Goal: Information Seeking & Learning: Learn about a topic

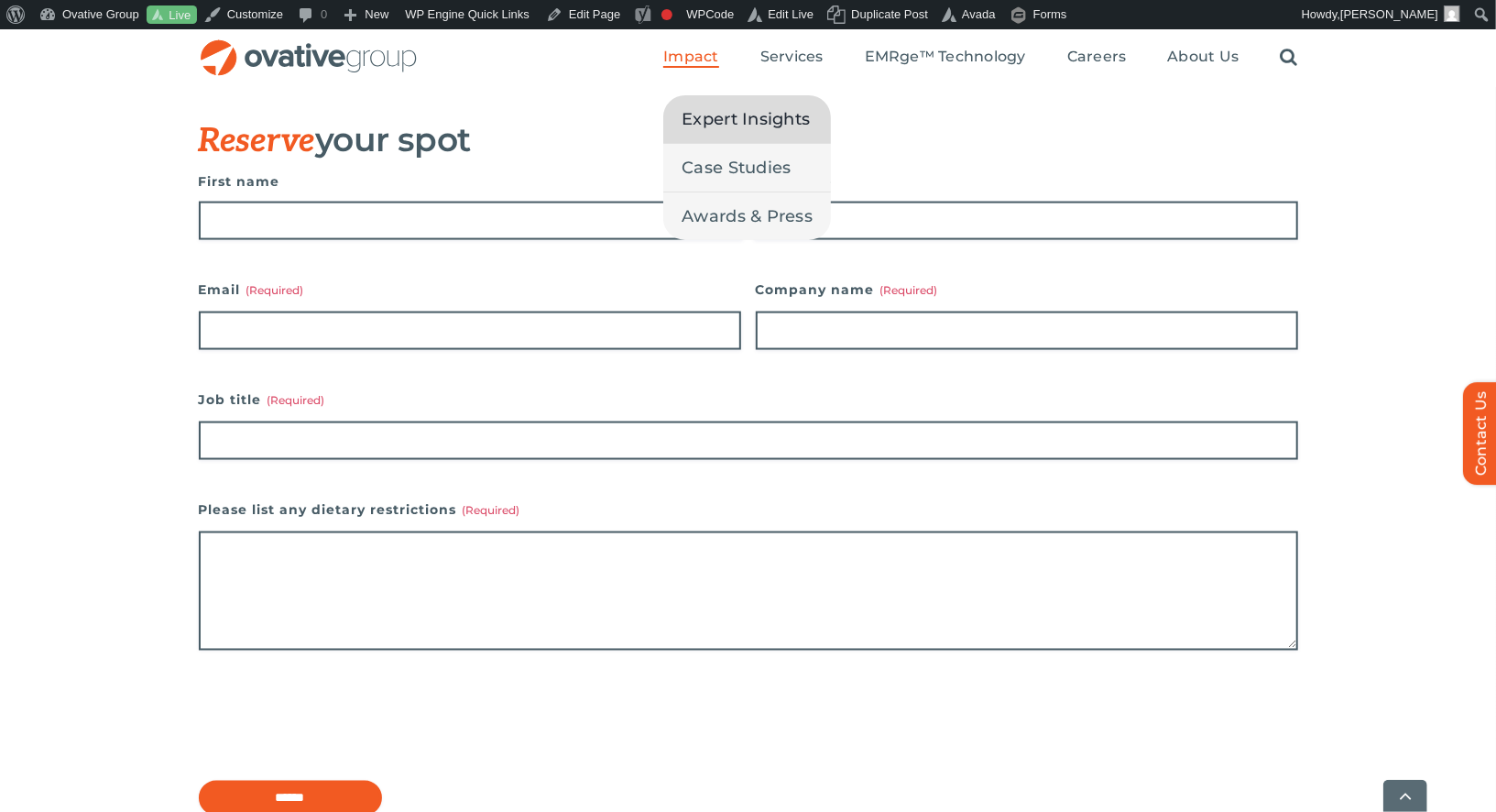
click at [697, 108] on span "Expert Insights" at bounding box center [746, 119] width 128 height 25
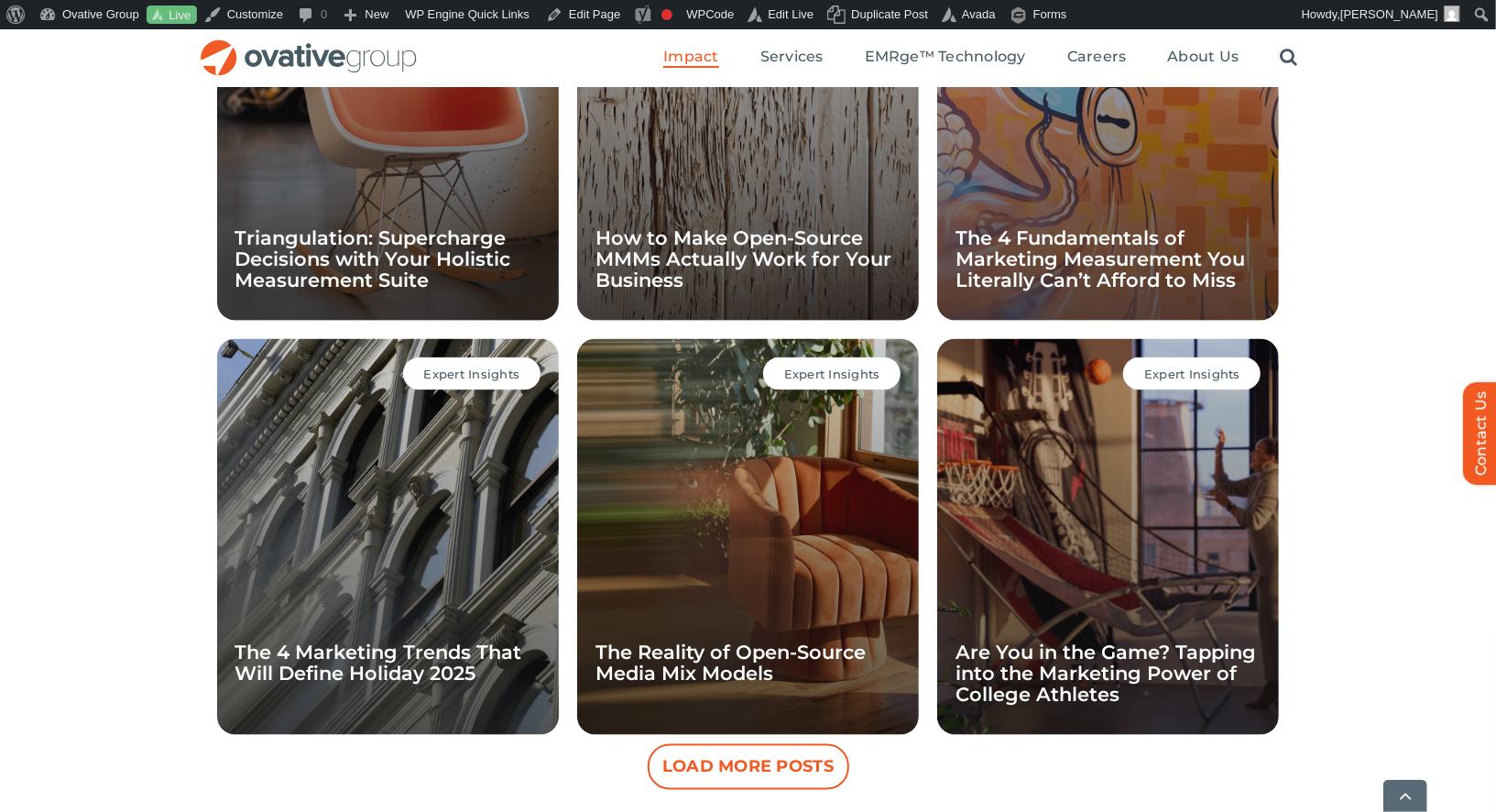
scroll to position [1811, 0]
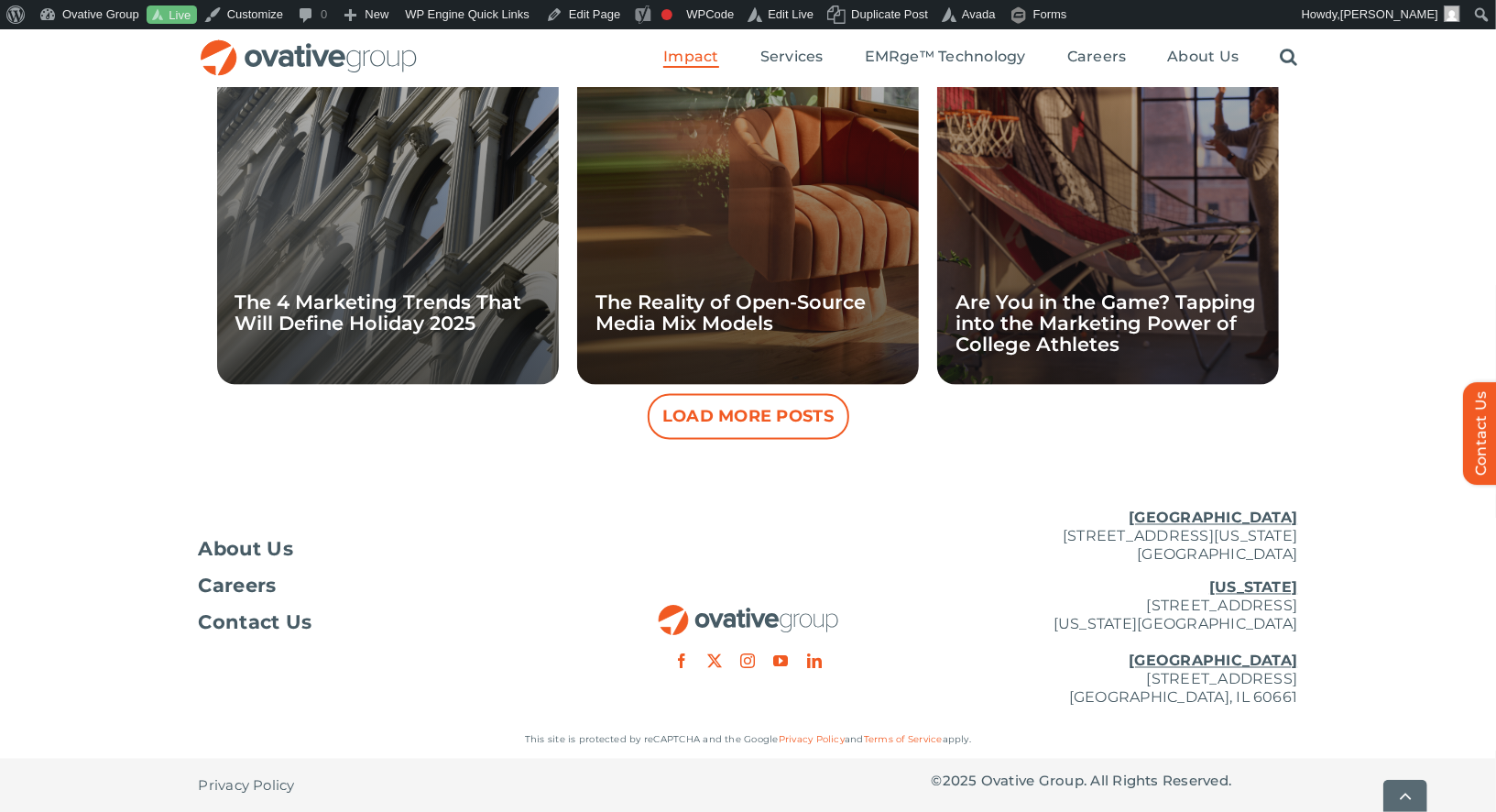
click at [722, 382] on div "Expert Insights The Reality of Open-Source Media Mix Models" at bounding box center [748, 187] width 341 height 396
click at [716, 421] on button "Load More Posts" at bounding box center [748, 417] width 202 height 46
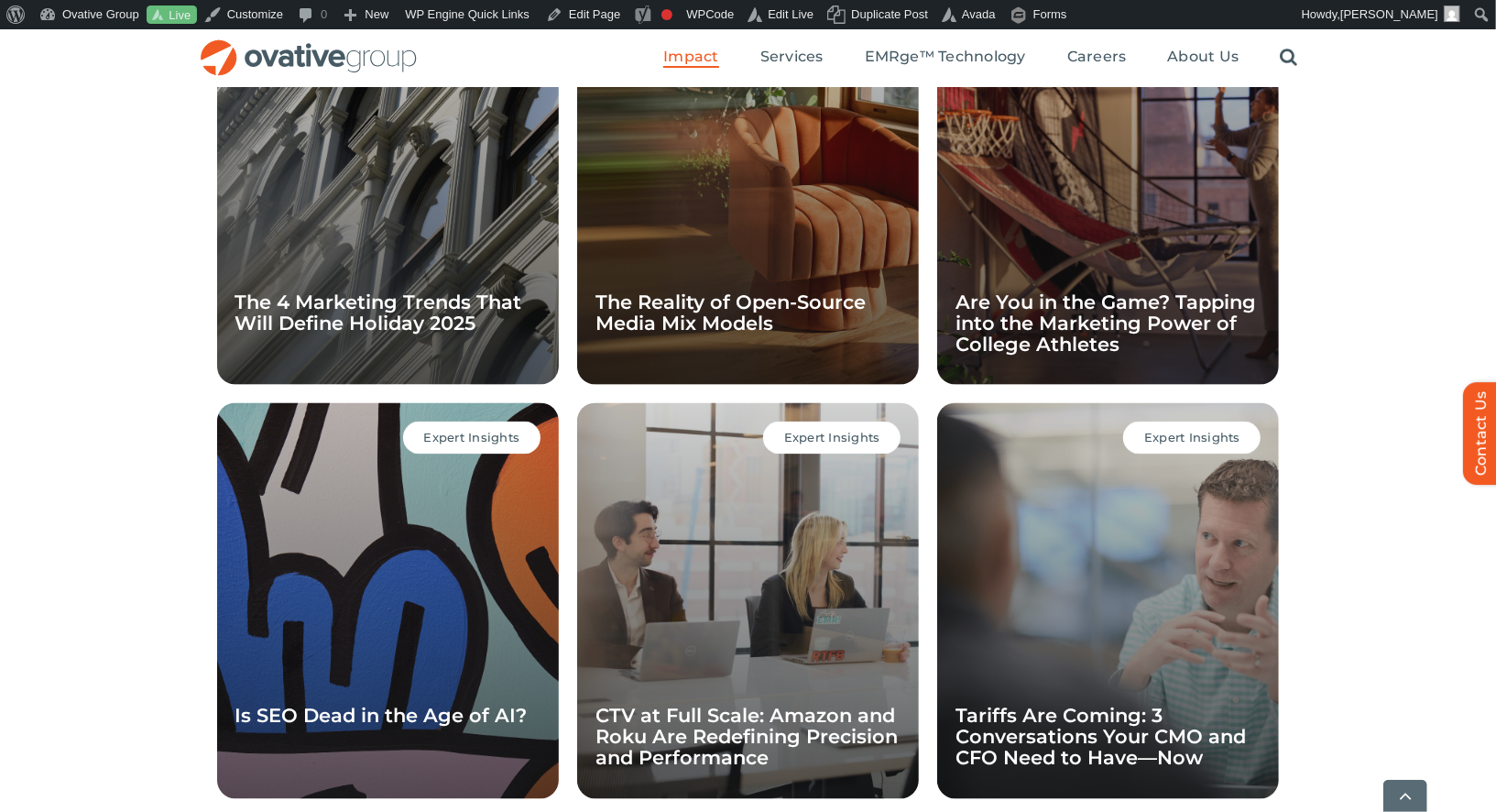
scroll to position [2284, 0]
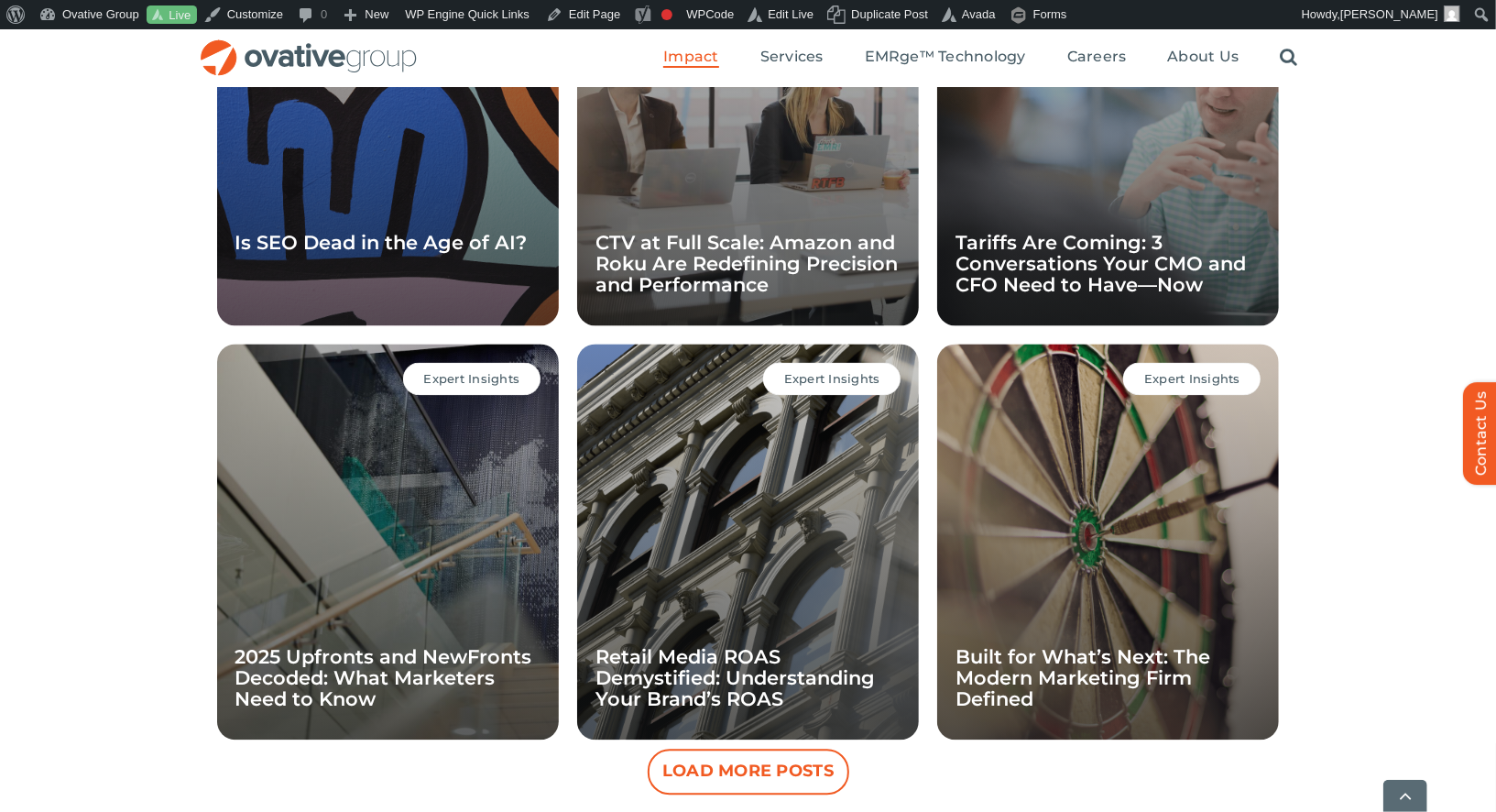
click at [699, 781] on button "Load More Posts" at bounding box center [748, 771] width 202 height 46
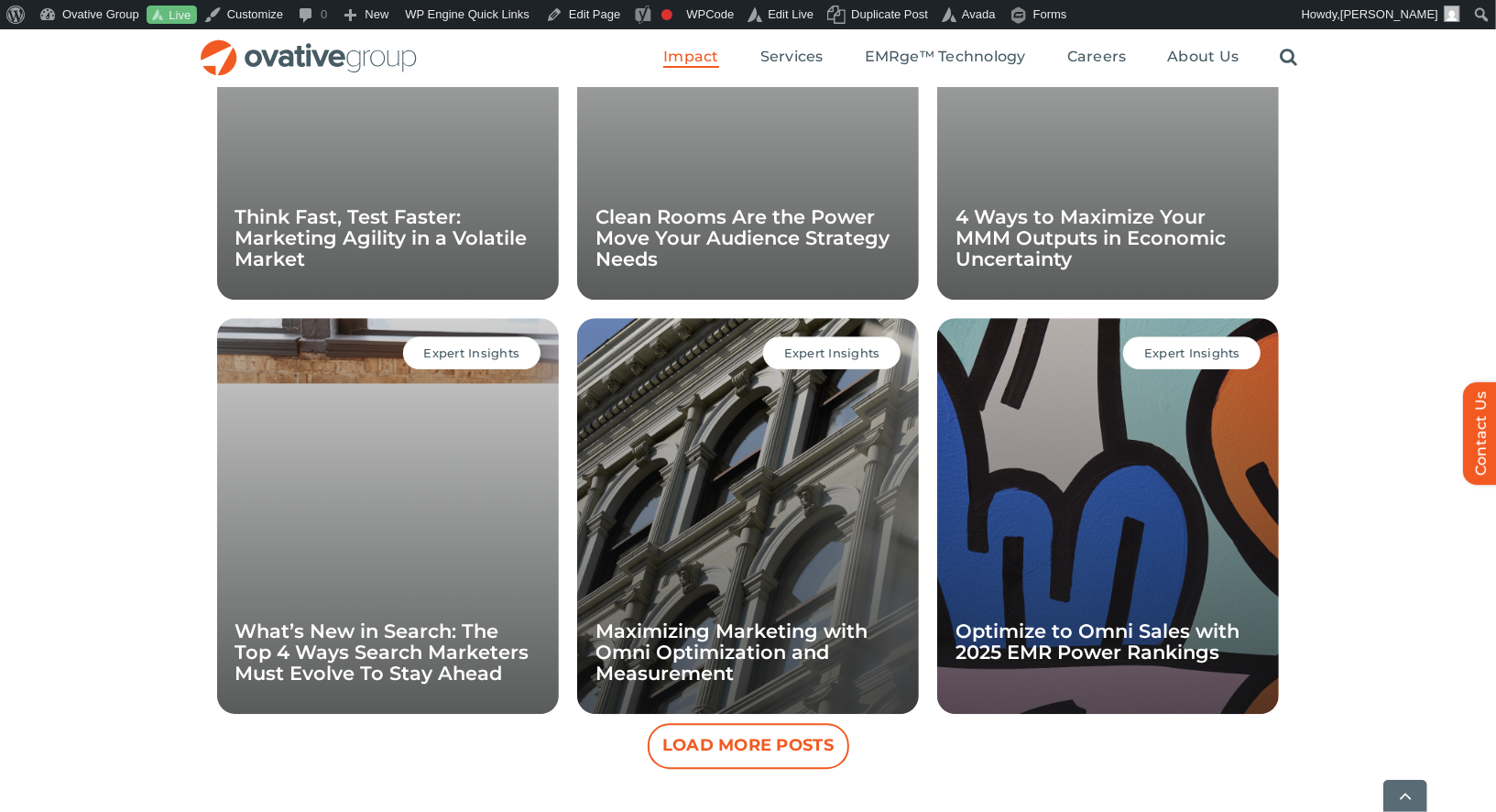
scroll to position [3138, 0]
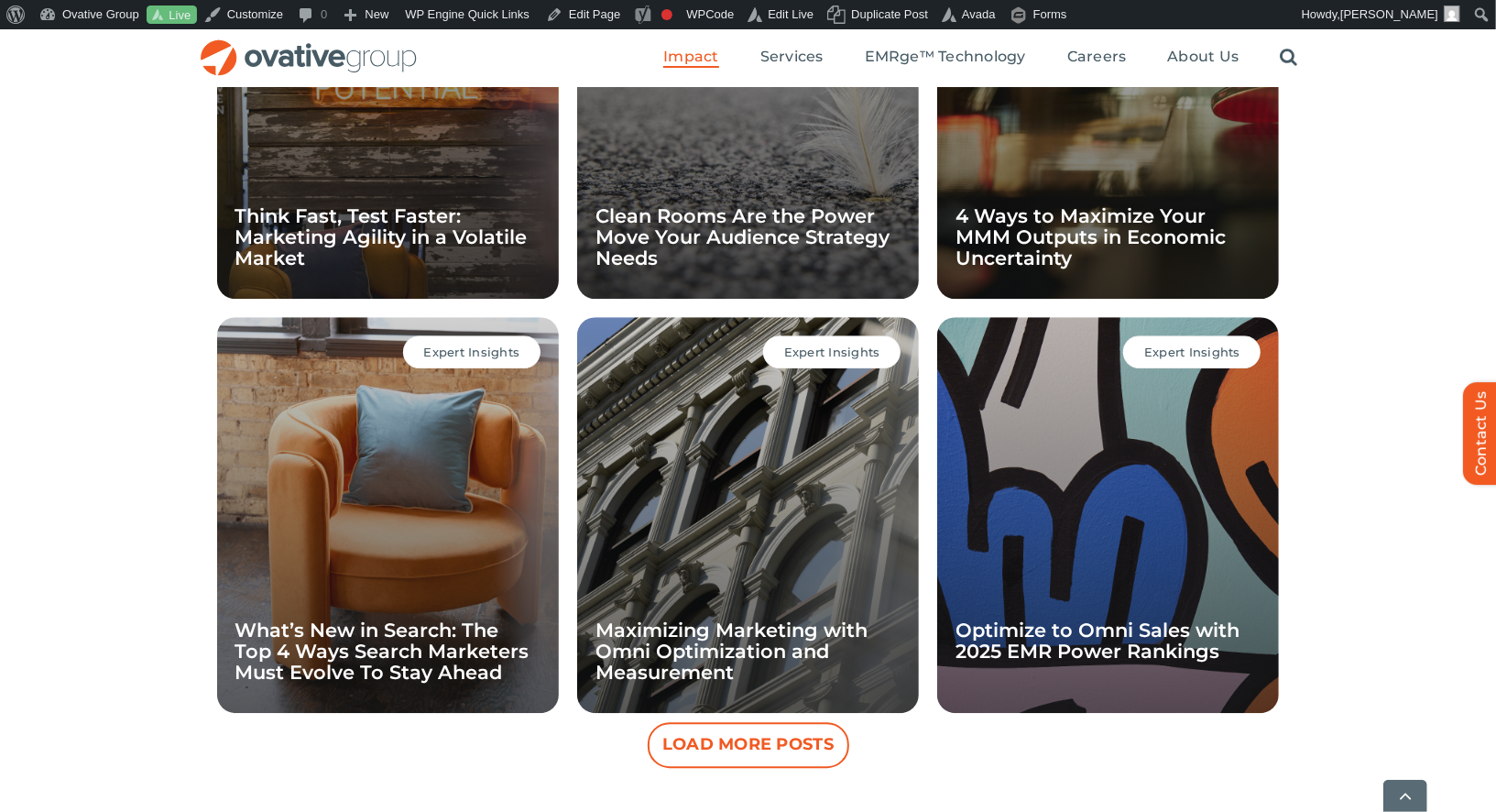
click at [704, 757] on button "Load More Posts" at bounding box center [748, 744] width 202 height 46
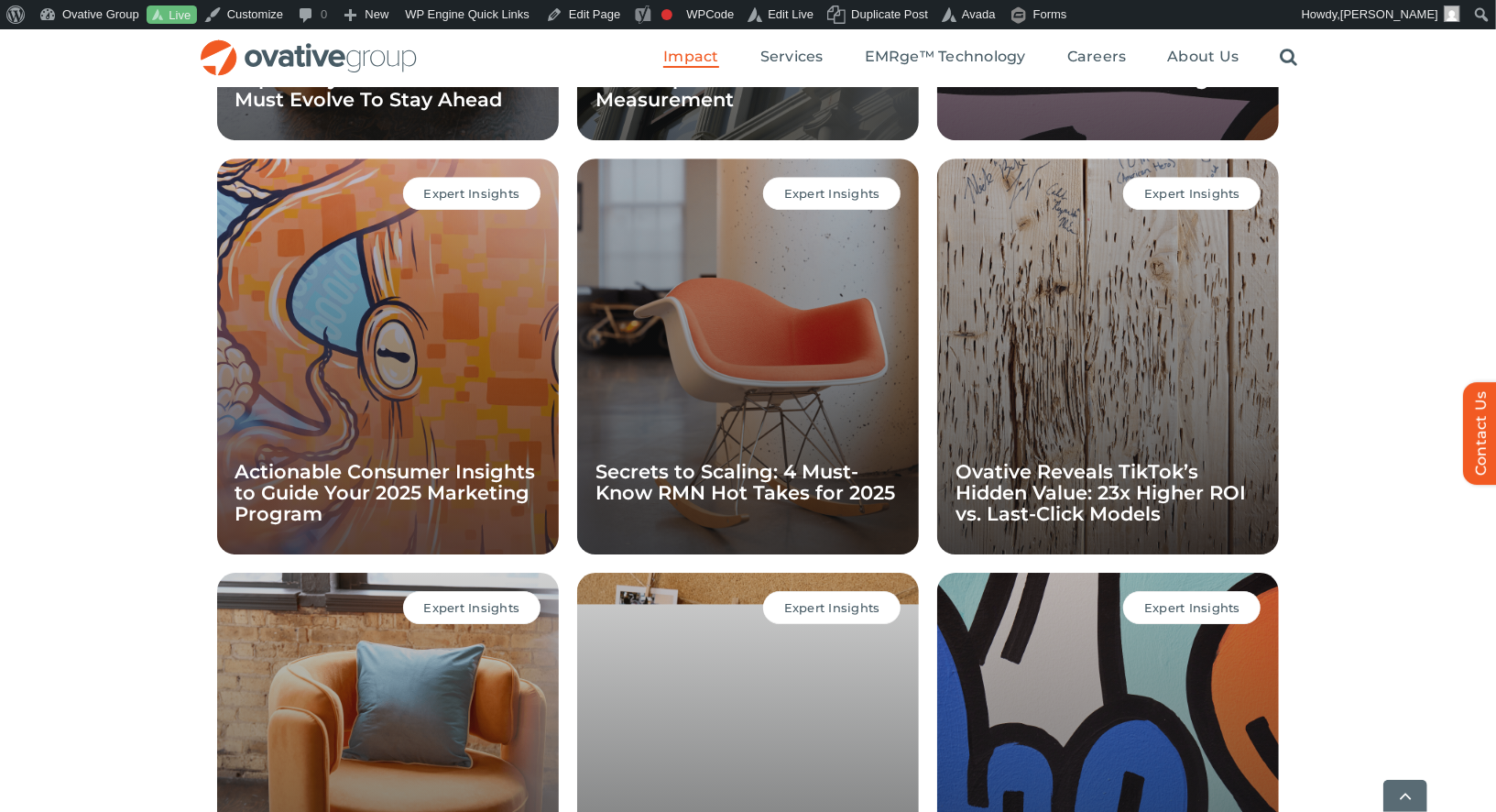
scroll to position [3833, 0]
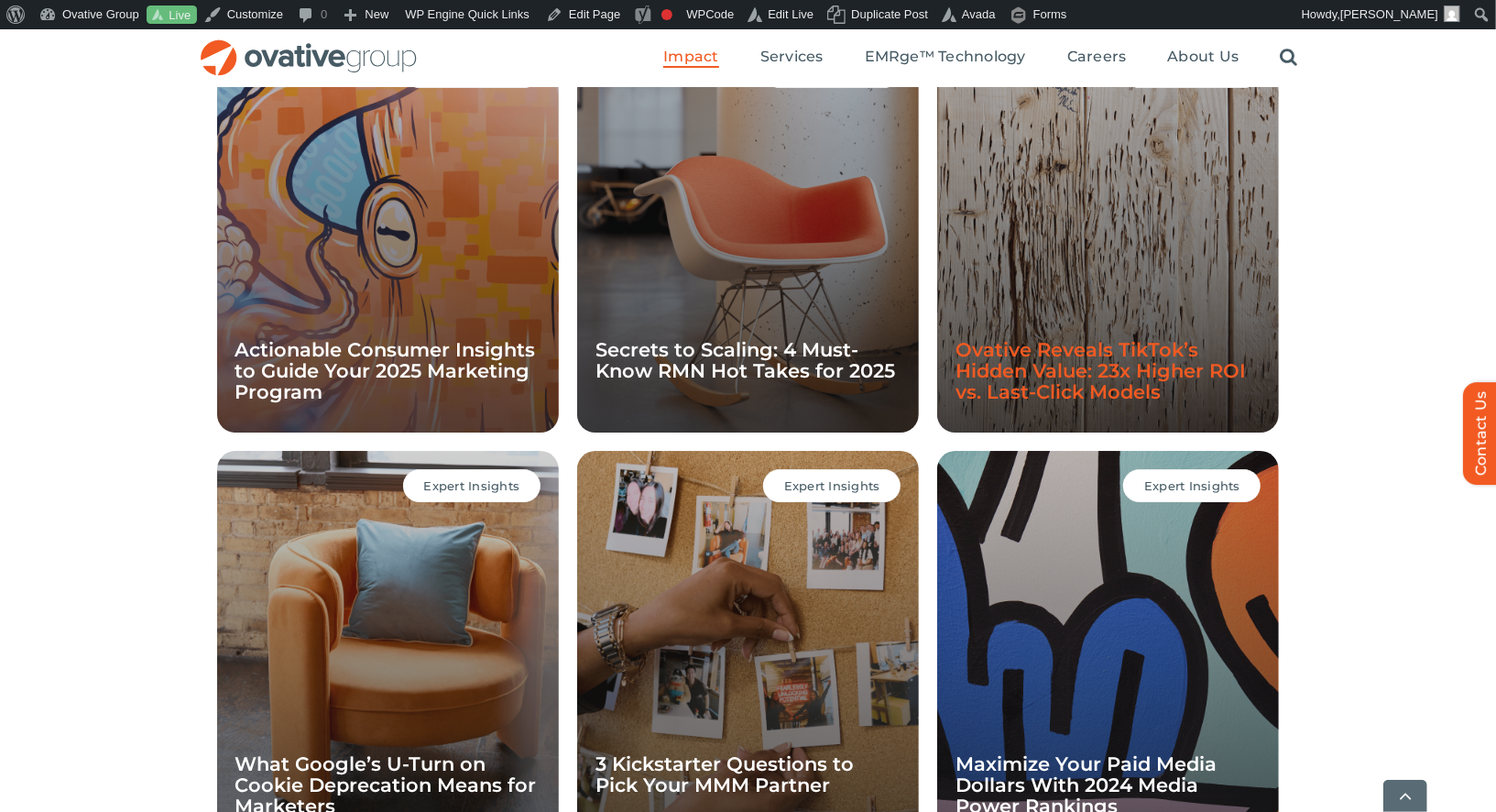
click at [1047, 398] on link "Ovative Reveals TikTok’s Hidden Value: 23x Higher ROI vs. Last-Click Models" at bounding box center [1101, 371] width 291 height 65
